Goal: Navigation & Orientation: Go to known website

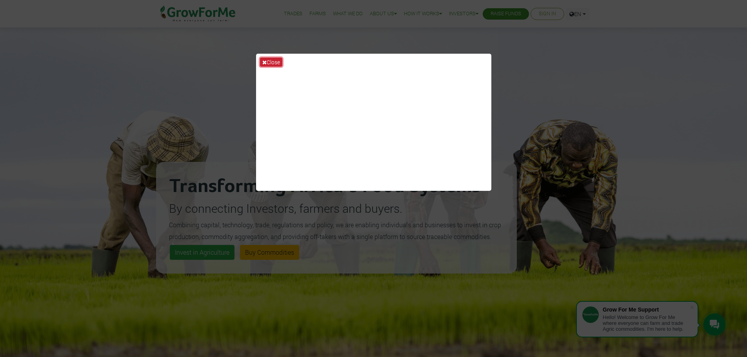
click at [274, 60] on button "Close" at bounding box center [271, 62] width 22 height 9
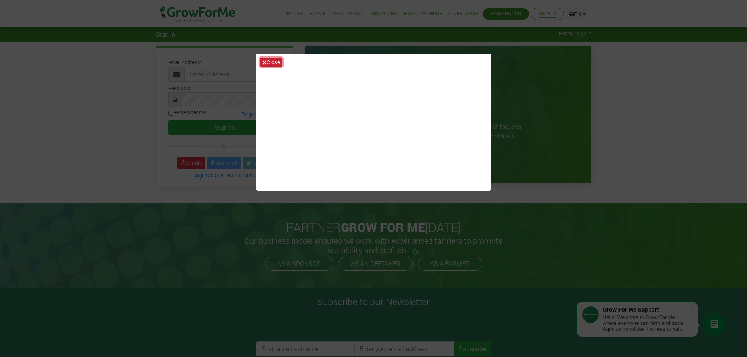
click at [267, 63] on button "Close" at bounding box center [271, 62] width 22 height 9
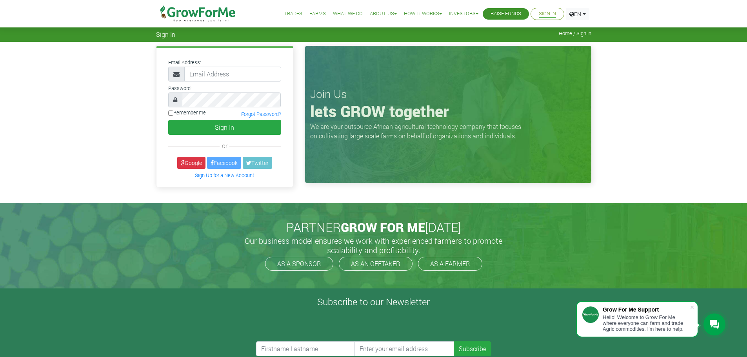
click at [187, 16] on img at bounding box center [198, 13] width 80 height 27
click at [197, 13] on img at bounding box center [198, 13] width 80 height 27
